Goal: Navigation & Orientation: Find specific page/section

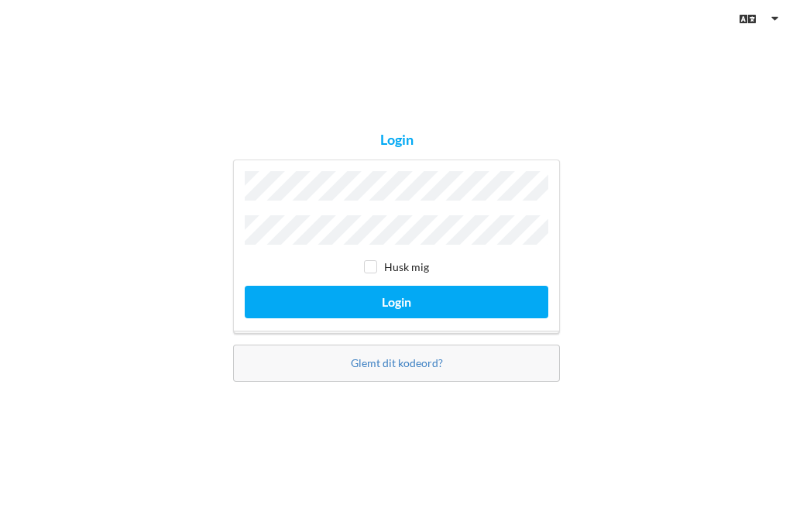
click at [396, 317] on button "Login" at bounding box center [396, 302] width 303 height 32
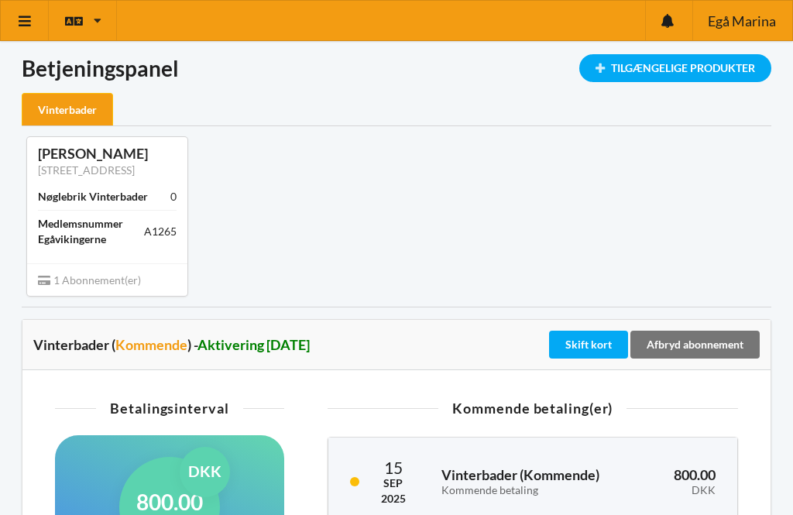
click at [29, 24] on icon at bounding box center [25, 21] width 16 height 14
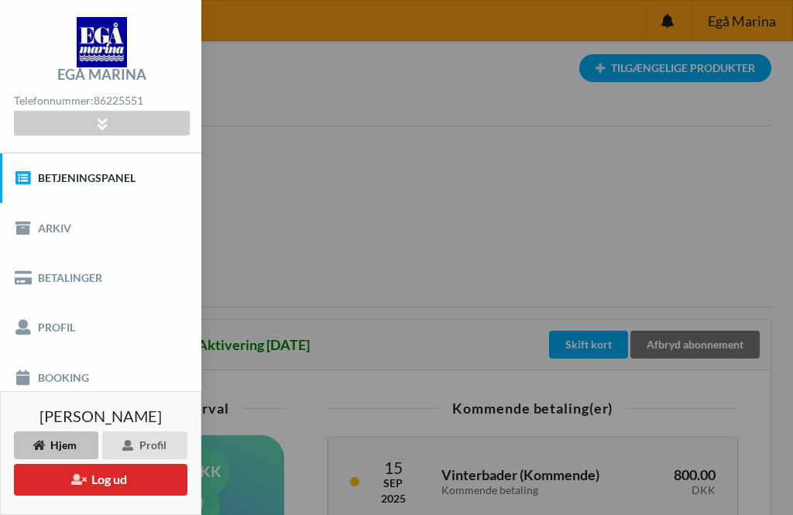
click at [57, 279] on link "Betalinger" at bounding box center [100, 278] width 201 height 50
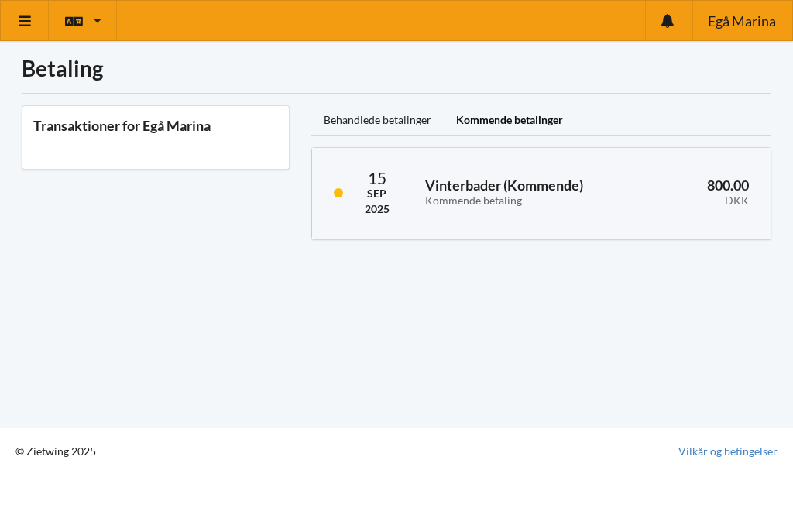
scroll to position [7, 0]
click at [20, 22] on icon at bounding box center [25, 21] width 16 height 14
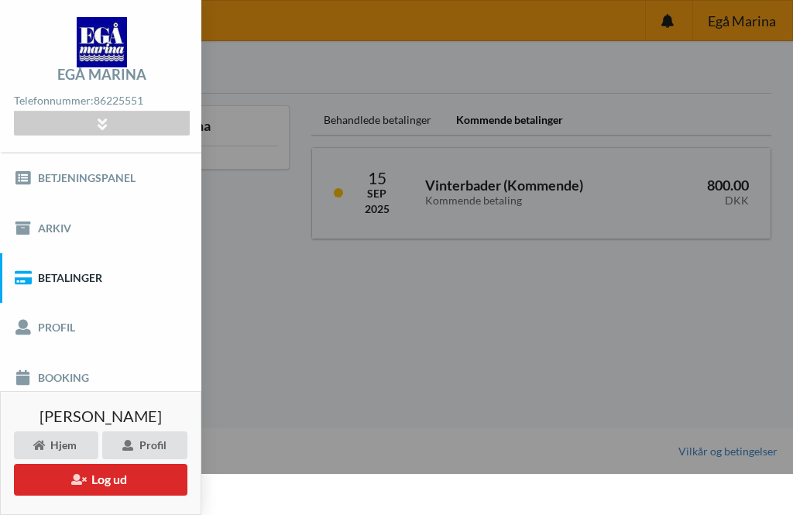
click at [68, 170] on link "Betjeningspanel" at bounding box center [100, 178] width 201 height 50
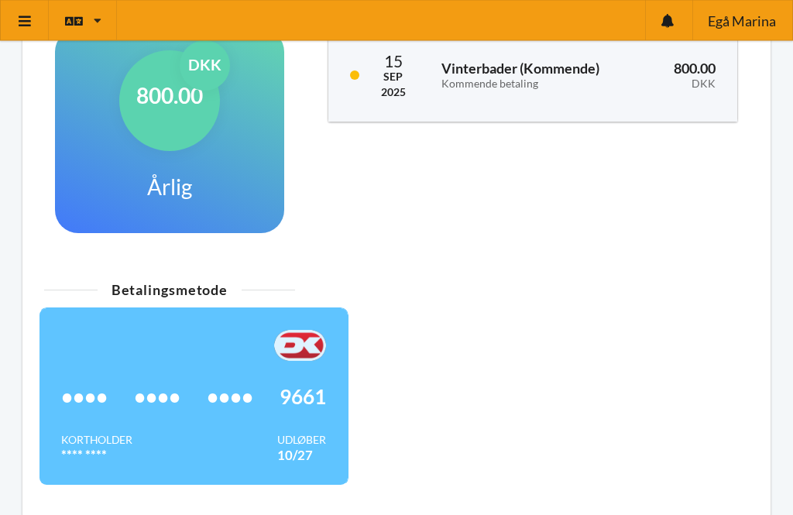
scroll to position [405, 0]
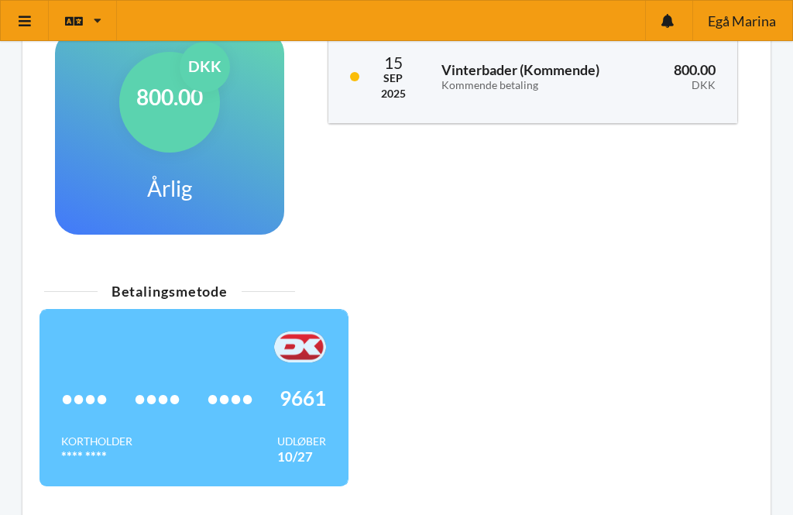
click at [221, 399] on span "••••" at bounding box center [230, 397] width 46 height 15
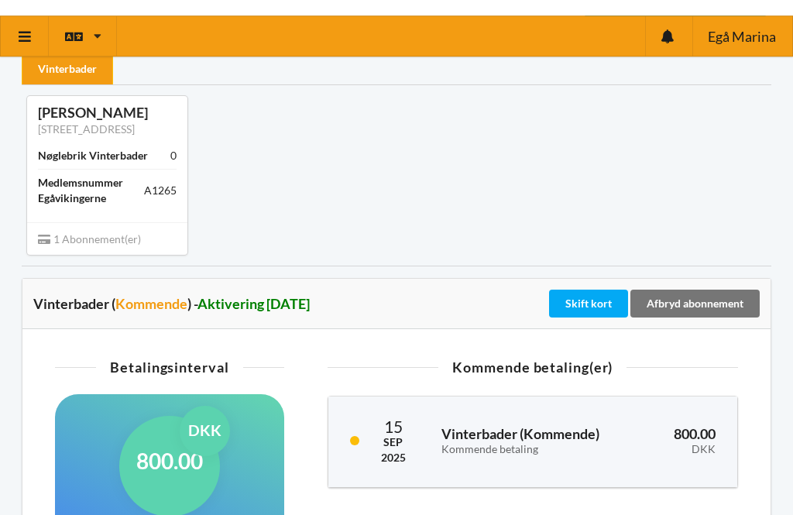
scroll to position [0, 0]
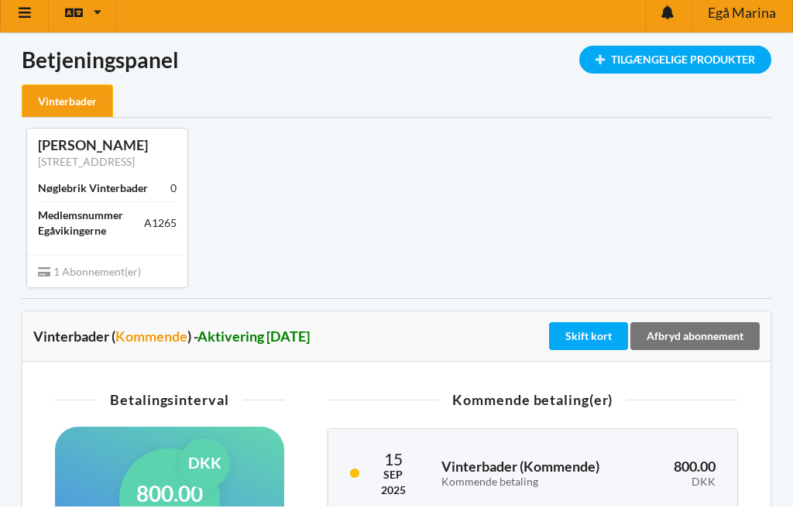
scroll to position [9, 0]
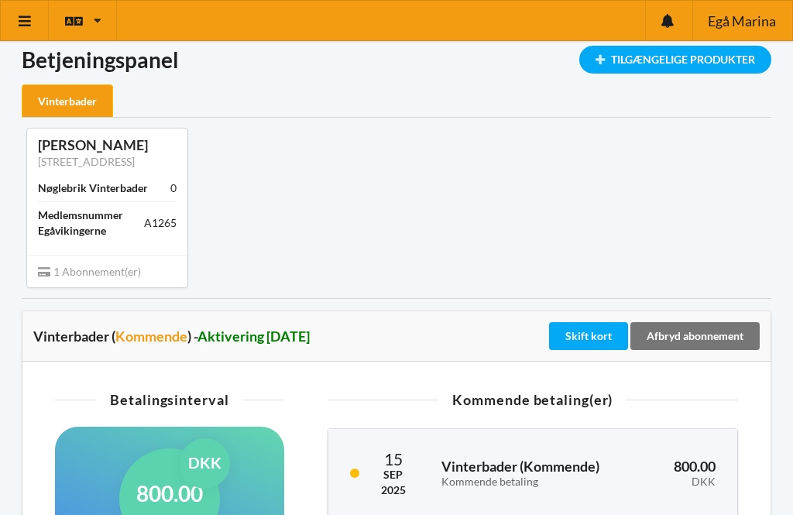
click at [23, 24] on icon at bounding box center [25, 21] width 16 height 14
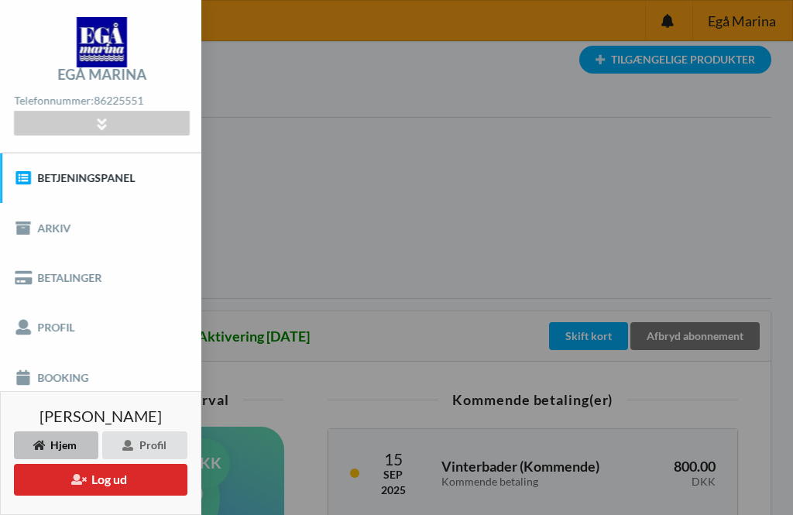
click at [112, 42] on img at bounding box center [102, 42] width 50 height 50
click at [108, 67] on img at bounding box center [102, 42] width 50 height 50
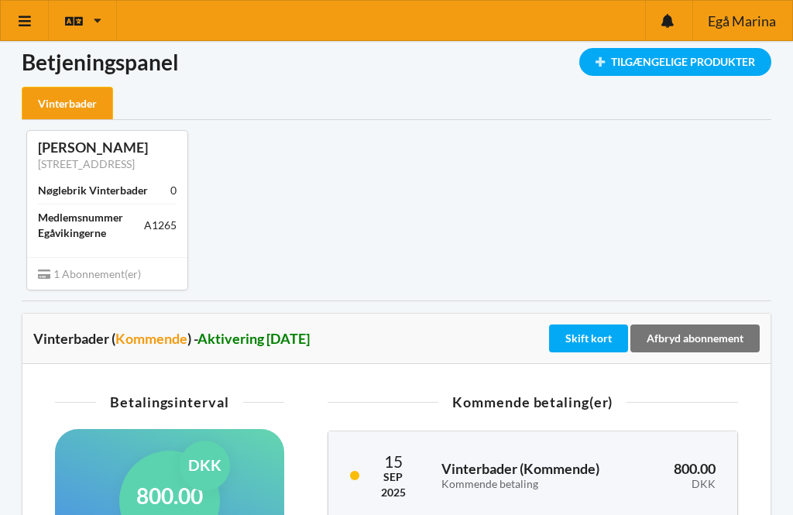
scroll to position [0, 0]
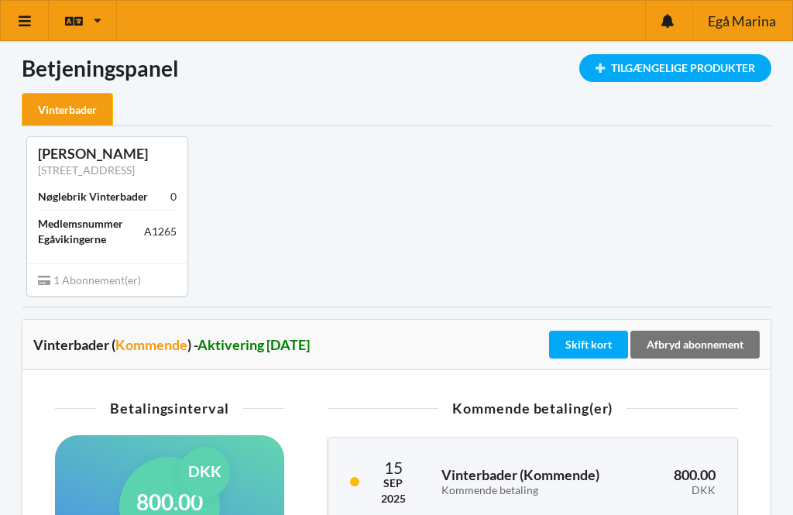
click at [23, 24] on icon at bounding box center [25, 21] width 16 height 14
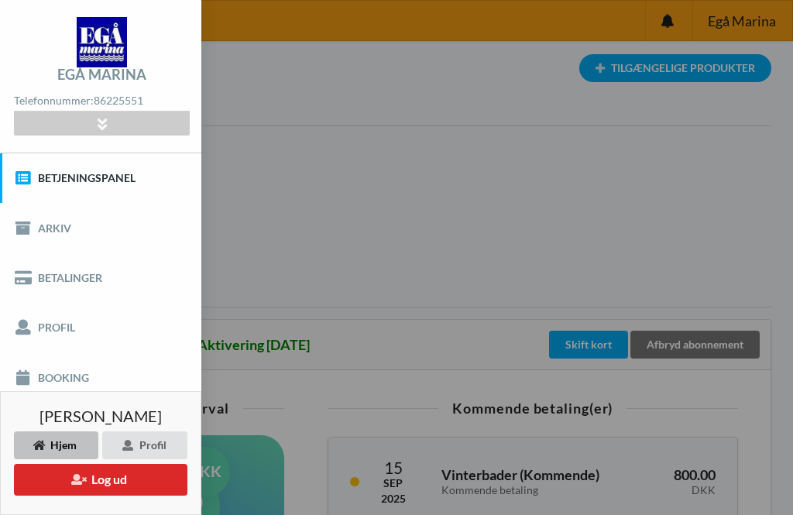
click at [60, 444] on div "Hjem" at bounding box center [56, 445] width 84 height 28
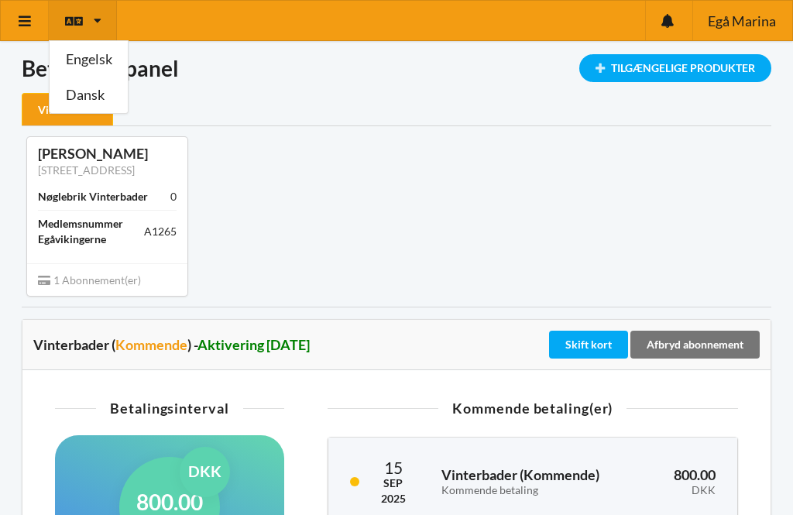
click at [86, 101] on link "Dansk" at bounding box center [89, 95] width 78 height 36
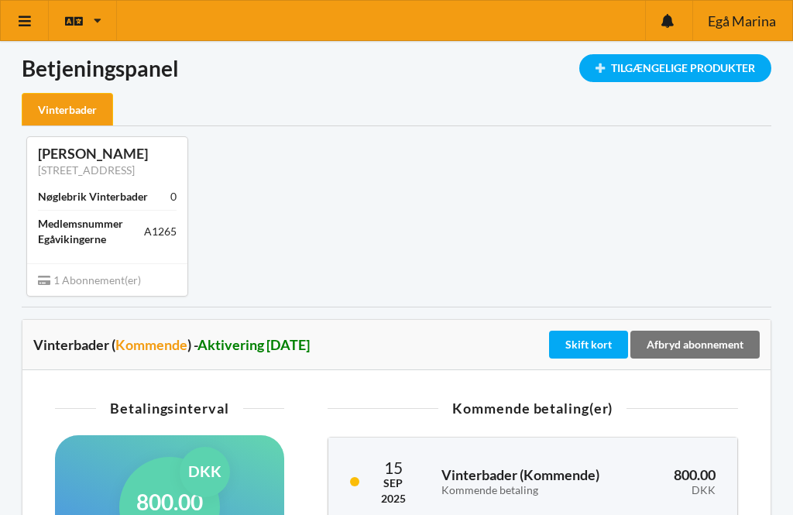
click at [27, 22] on icon at bounding box center [25, 21] width 16 height 14
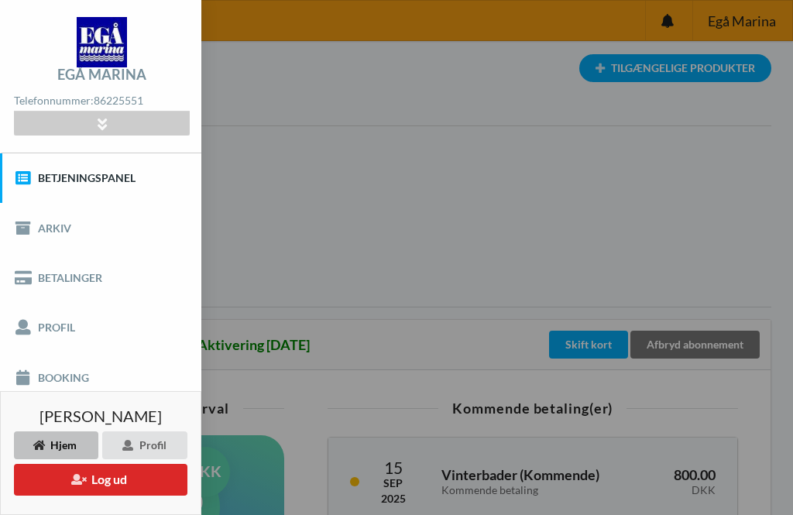
click at [65, 372] on link "Booking" at bounding box center [100, 377] width 201 height 50
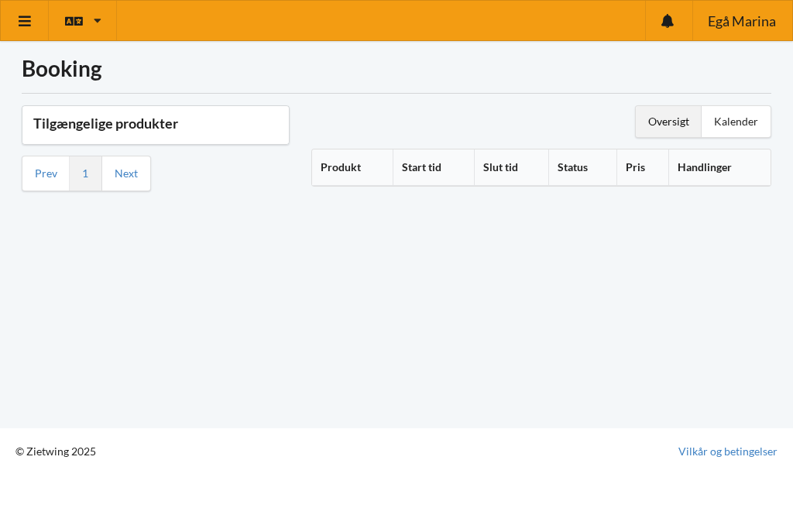
click at [730, 132] on div "Kalender" at bounding box center [735, 121] width 69 height 31
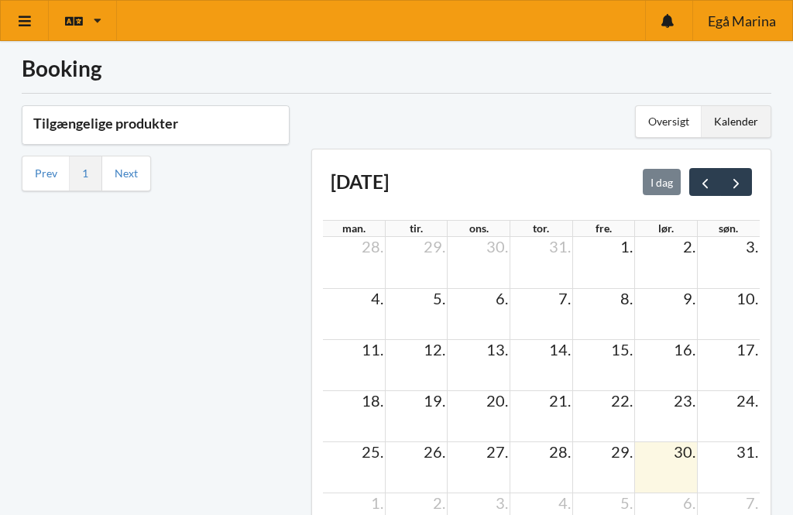
click at [677, 126] on div "Oversigt" at bounding box center [669, 121] width 66 height 31
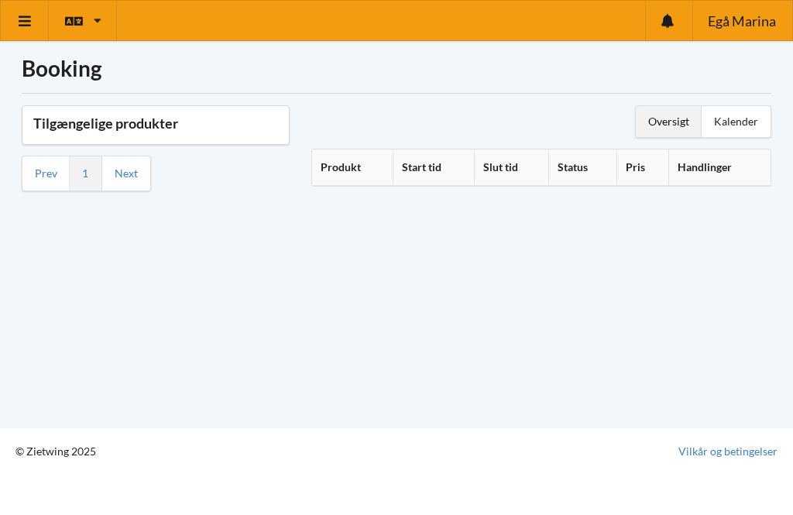
click at [681, 118] on div "Oversigt" at bounding box center [669, 121] width 66 height 31
click at [32, 21] on icon at bounding box center [25, 21] width 16 height 14
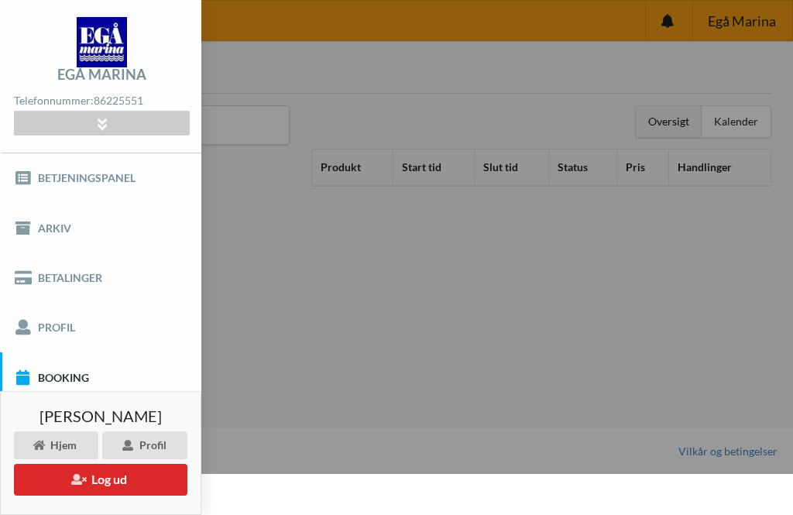
click at [58, 172] on link "Betjeningspanel" at bounding box center [100, 178] width 201 height 50
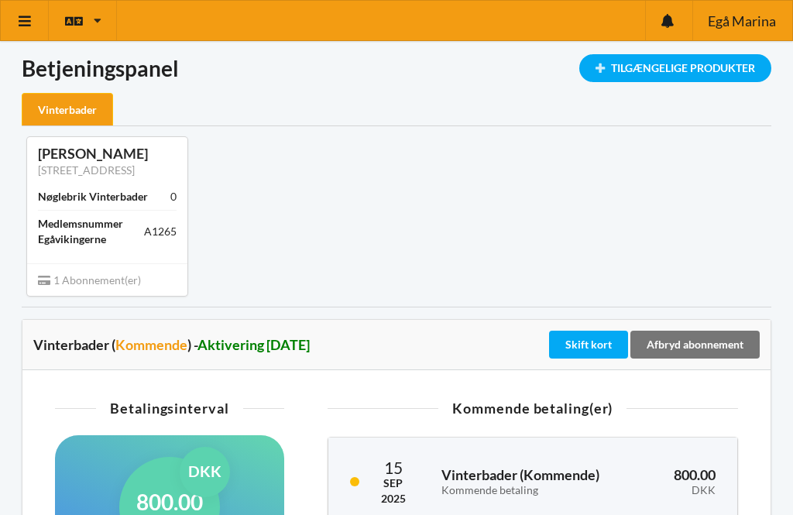
click at [605, 70] on div "Tilgængelige Produkter" at bounding box center [675, 68] width 192 height 28
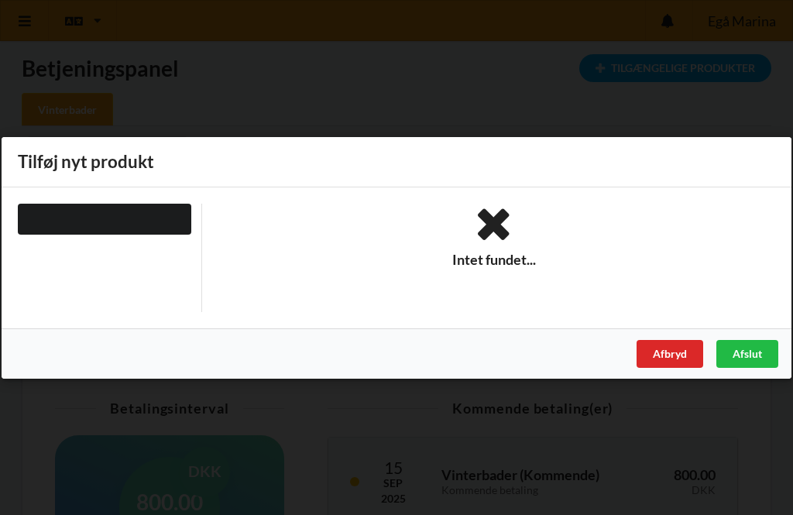
click at [673, 351] on div "Afbryd" at bounding box center [669, 353] width 67 height 28
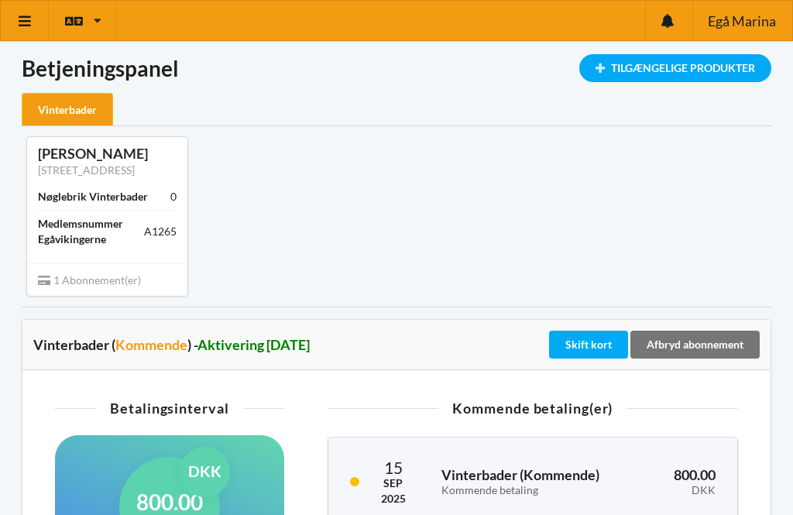
click at [28, 21] on icon at bounding box center [25, 21] width 16 height 14
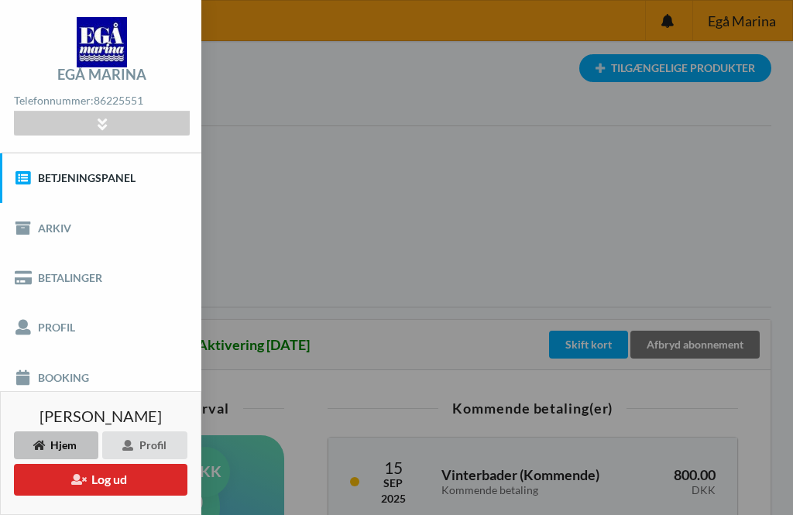
click at [122, 471] on button "Log ud" at bounding box center [100, 480] width 173 height 32
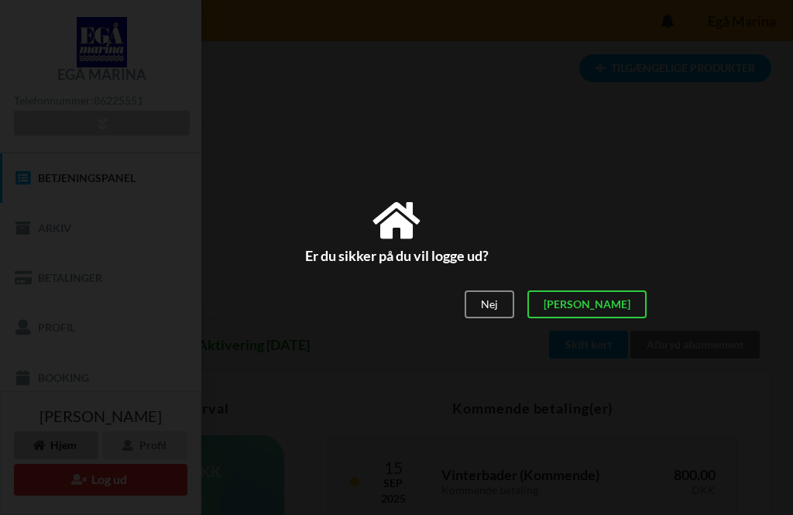
click at [631, 300] on div "[PERSON_NAME]" at bounding box center [586, 304] width 119 height 28
